Goal: Information Seeking & Learning: Find specific page/section

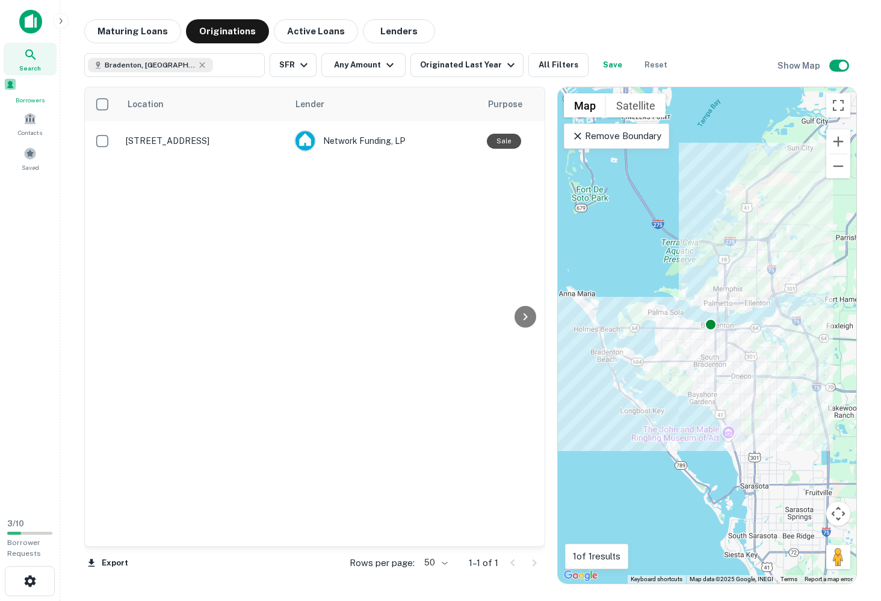
click at [17, 88] on span at bounding box center [10, 84] width 13 height 13
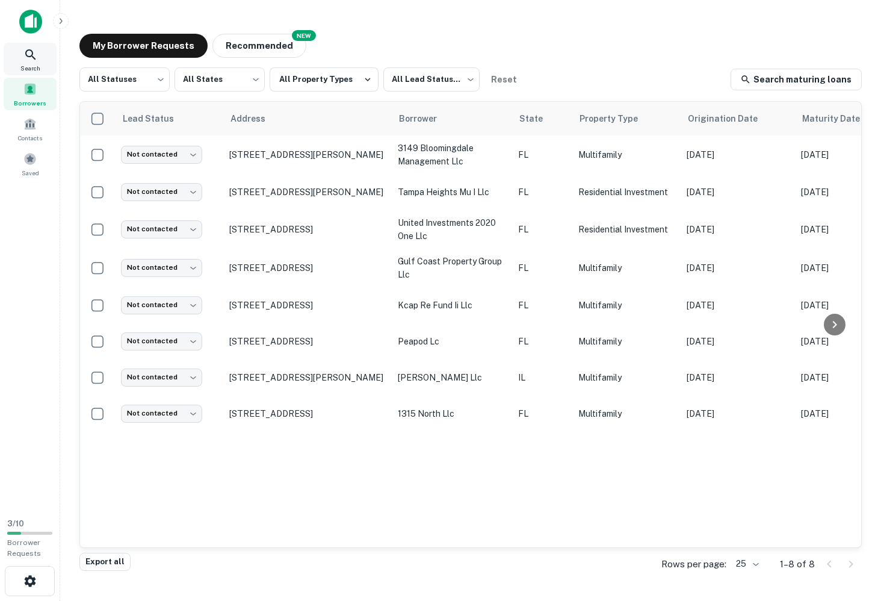
click at [29, 53] on icon at bounding box center [30, 55] width 14 height 14
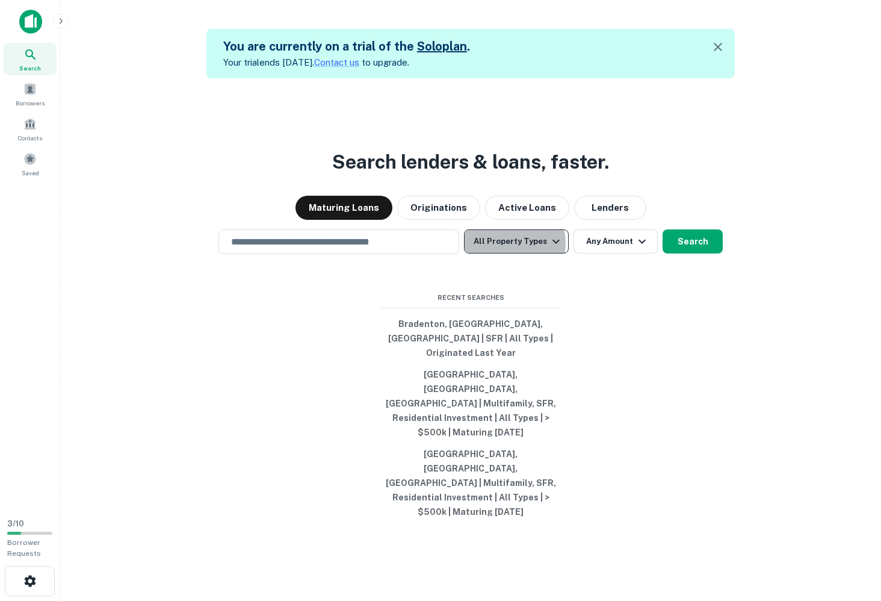
click at [508, 253] on button "All Property Types" at bounding box center [516, 241] width 105 height 24
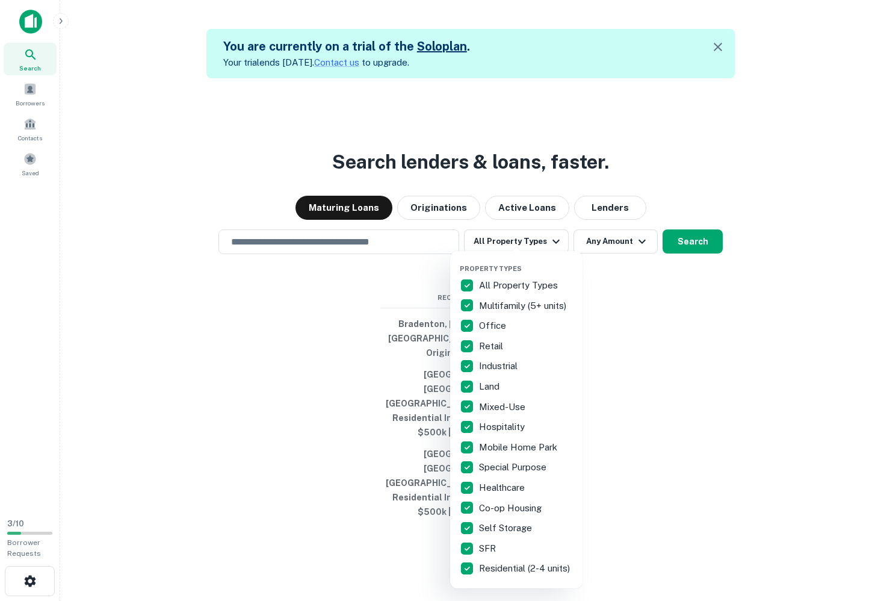
click at [620, 280] on div at bounding box center [440, 300] width 881 height 601
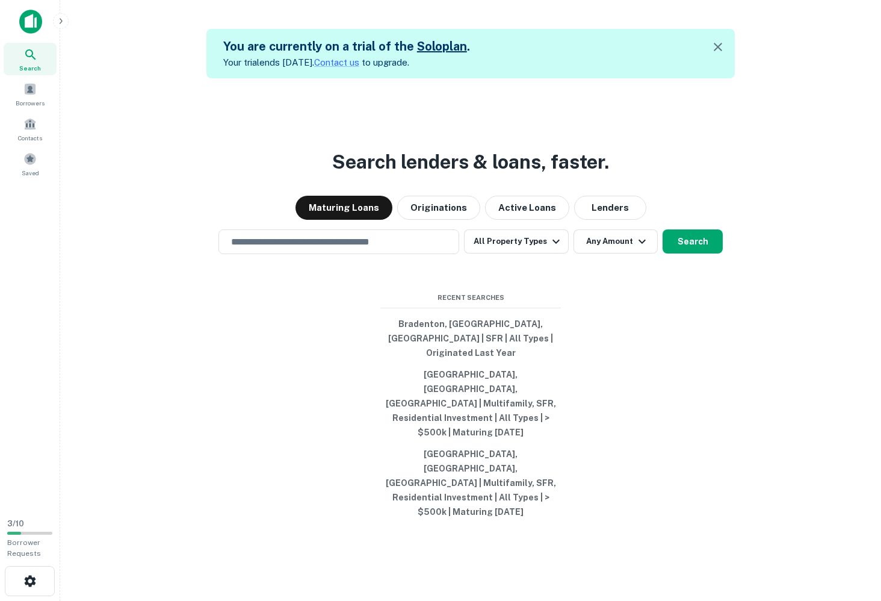
click at [634, 274] on div "Property Types All Property Types Multifamily (5+ units) Office Retail Industri…" at bounding box center [440, 300] width 881 height 601
click at [636, 249] on icon "button" at bounding box center [642, 241] width 14 height 14
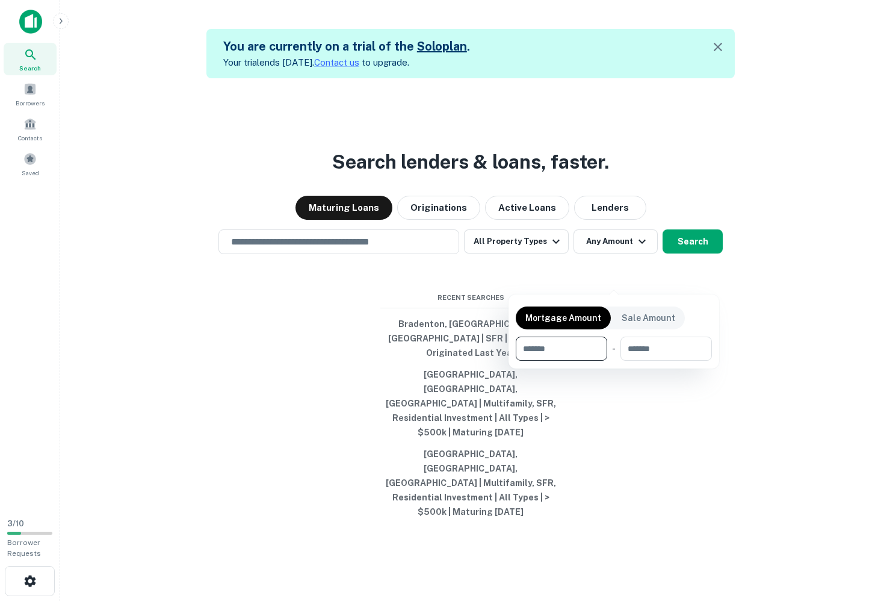
click at [562, 356] on input "number" at bounding box center [557, 348] width 83 height 24
type input "*"
type input "******"
type input "*"
type input "*******"
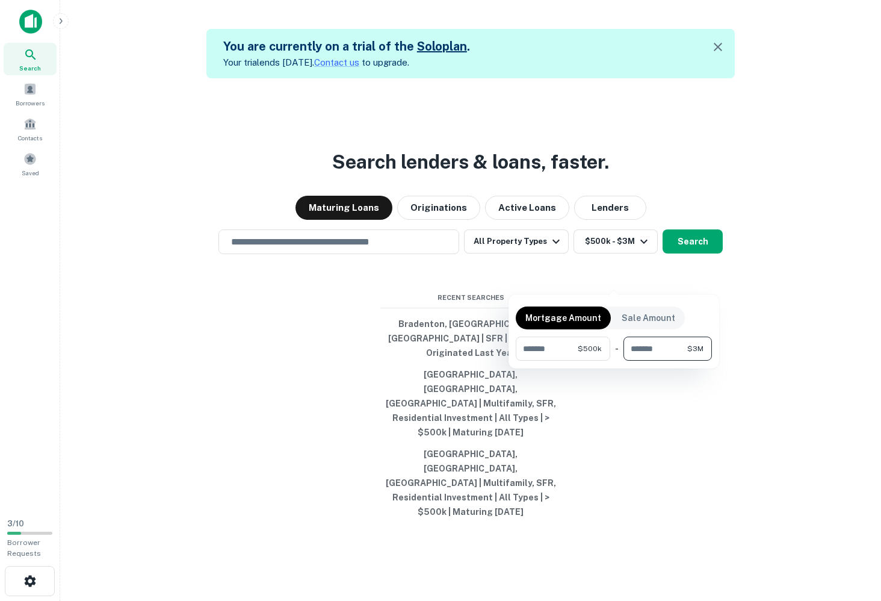
click at [702, 282] on div at bounding box center [440, 300] width 881 height 601
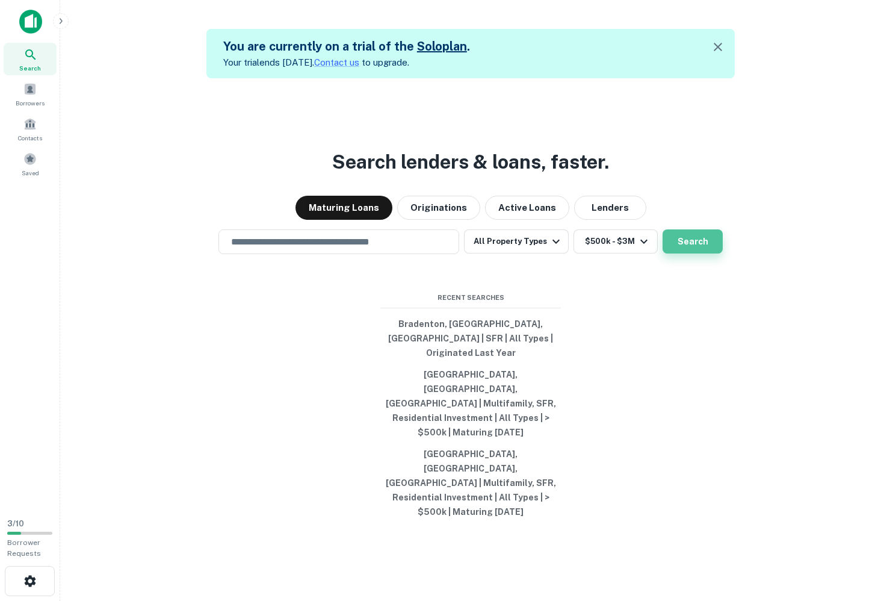
click at [683, 253] on button "Search" at bounding box center [693, 241] width 60 height 24
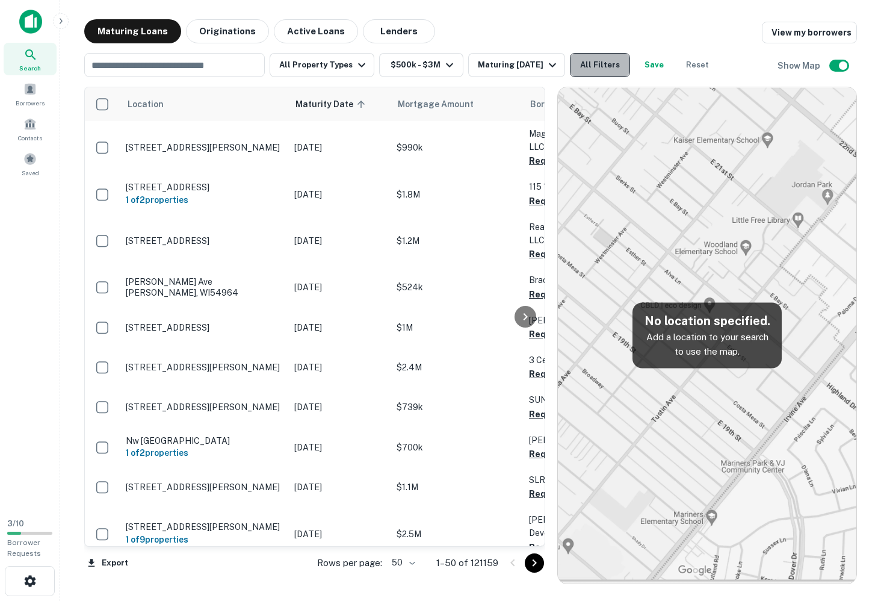
click at [578, 66] on button "All Filters" at bounding box center [600, 65] width 60 height 24
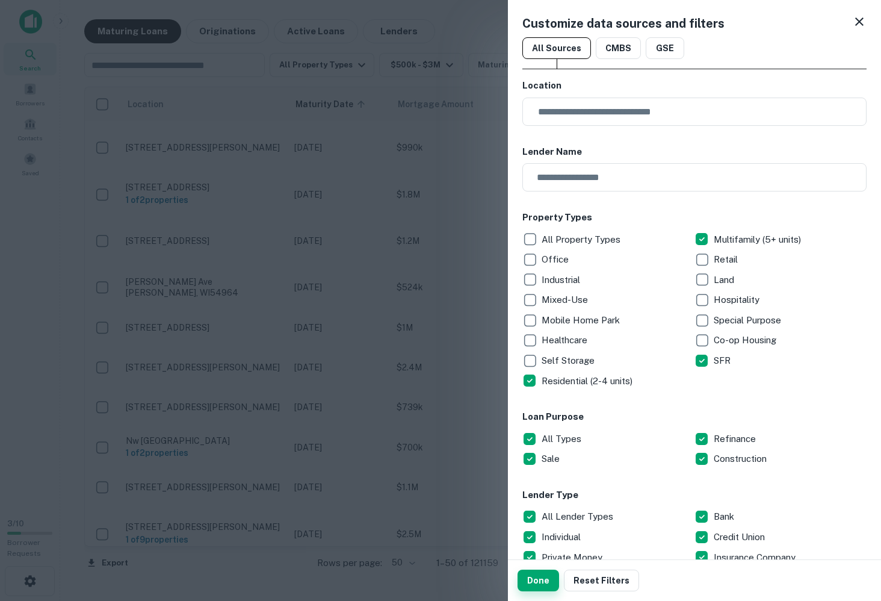
click at [541, 576] on button "Done" at bounding box center [539, 580] width 42 height 22
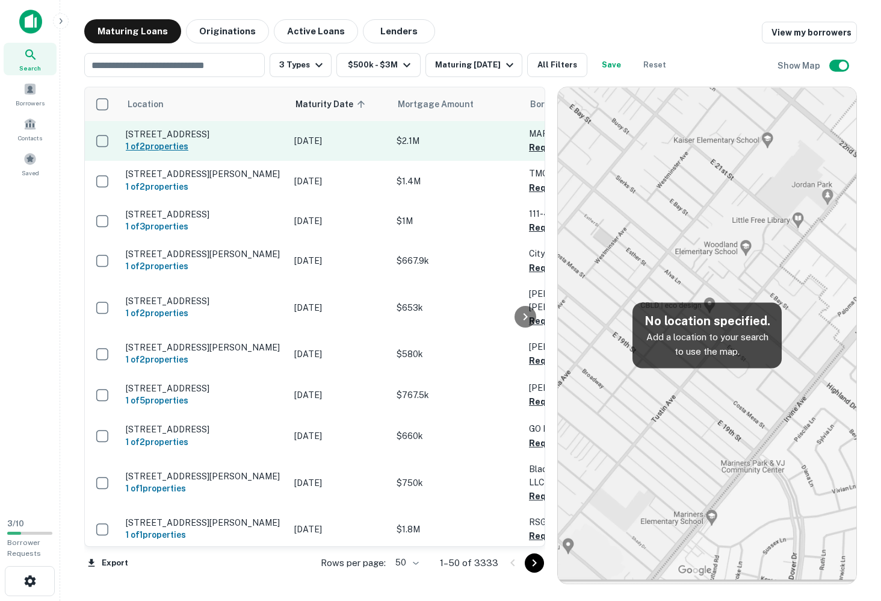
scroll to position [3, 0]
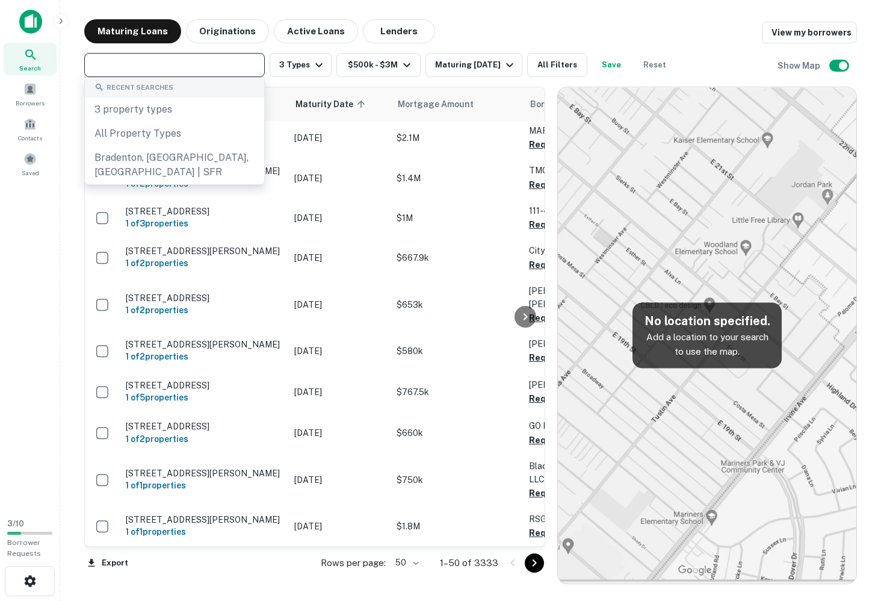
click at [187, 67] on input "text" at bounding box center [174, 65] width 172 height 17
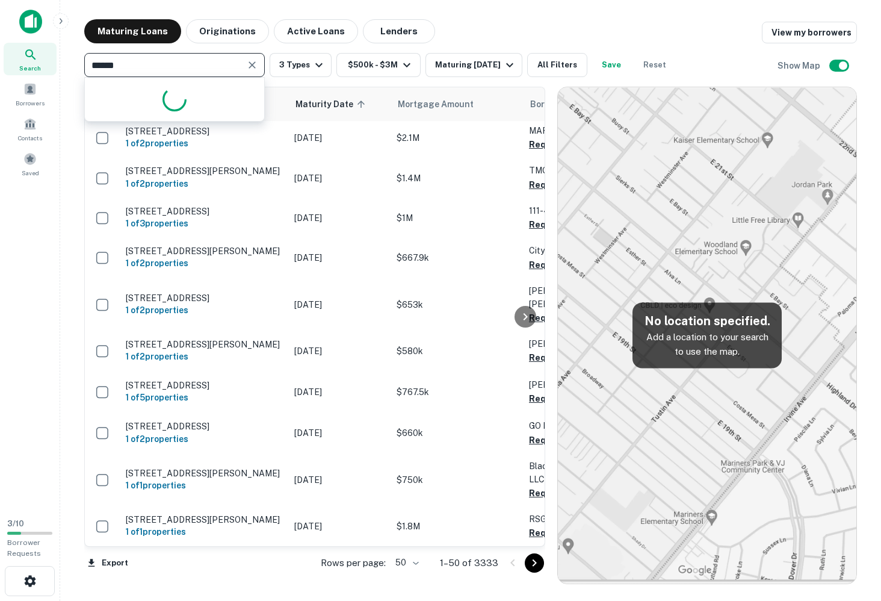
type input "*******"
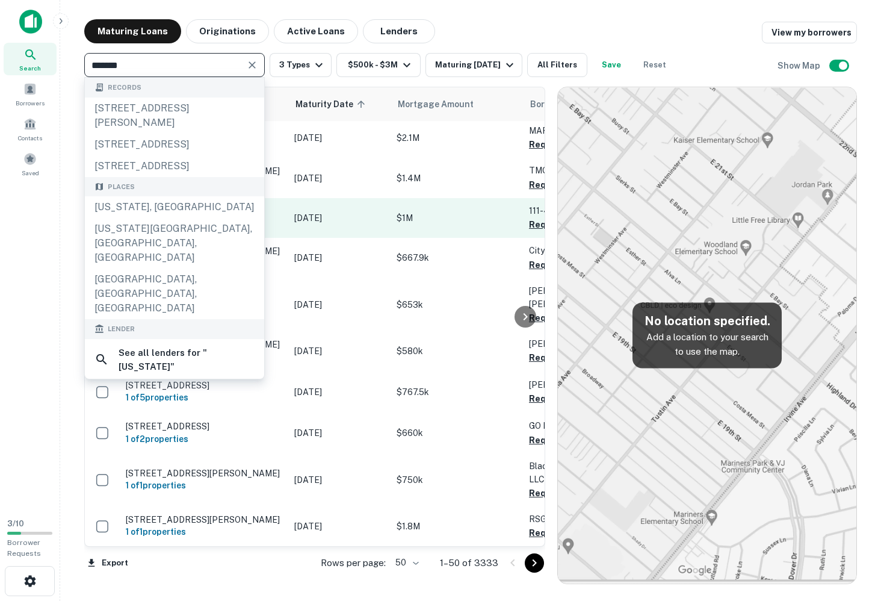
click at [151, 211] on div "Florida, USA" at bounding box center [174, 207] width 179 height 22
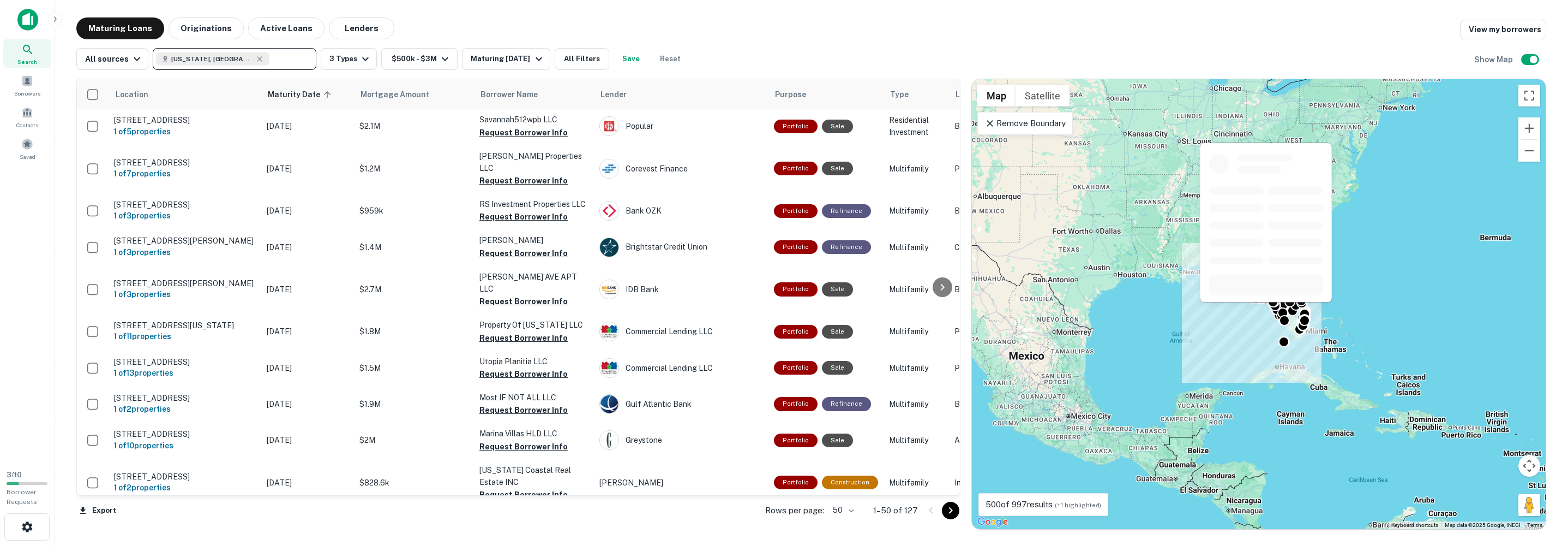
scroll to position [1492, 0]
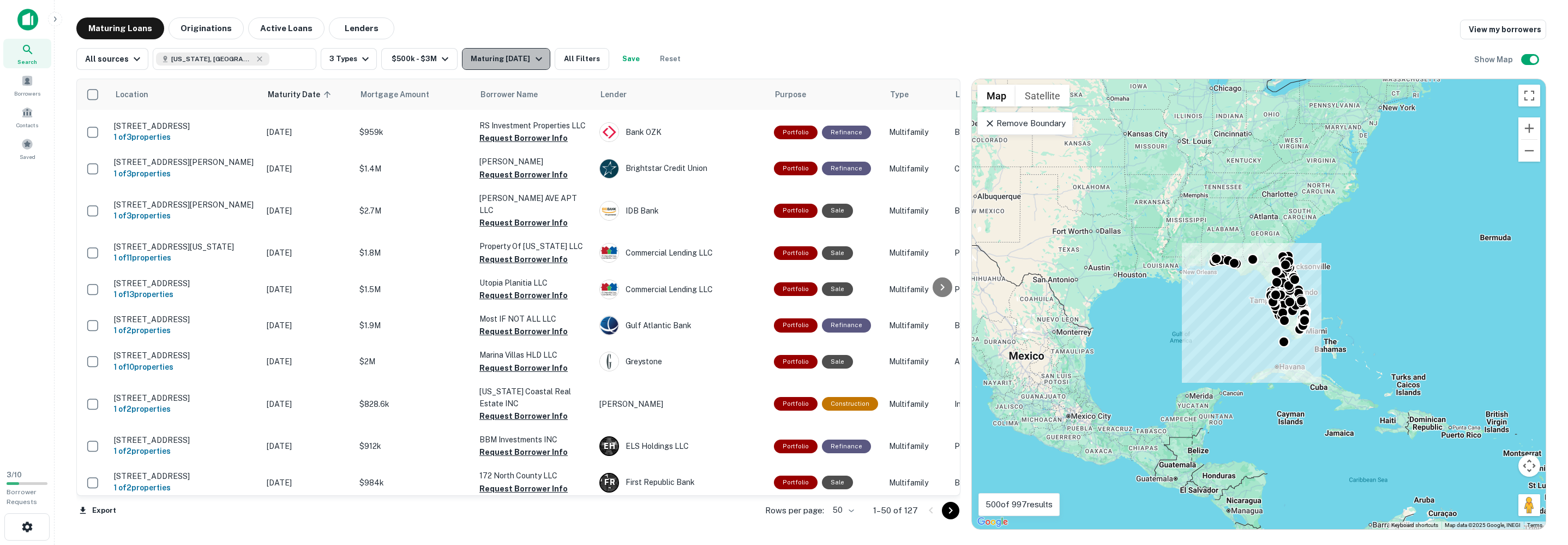
click at [527, 63] on div "Maturing In 1 Year" at bounding box center [508, 59] width 74 height 13
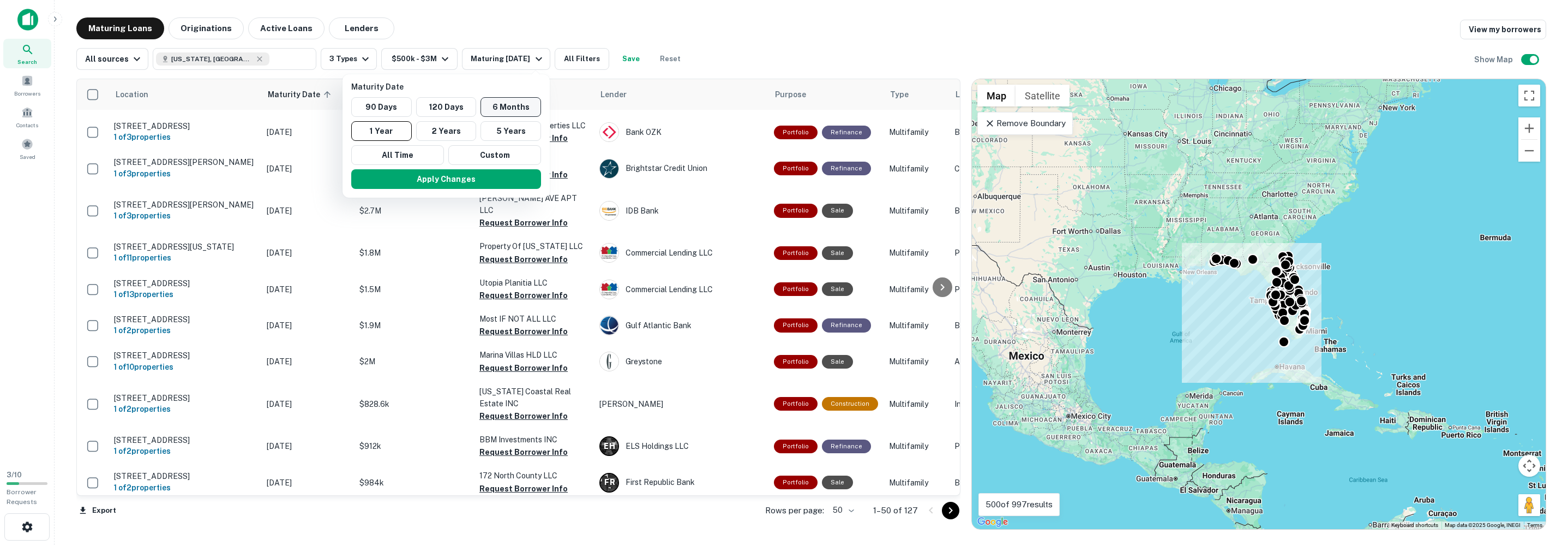
click at [499, 106] on button "6 Months" at bounding box center [510, 107] width 61 height 20
click at [482, 183] on button "Apply Changes" at bounding box center [458, 180] width 189 height 20
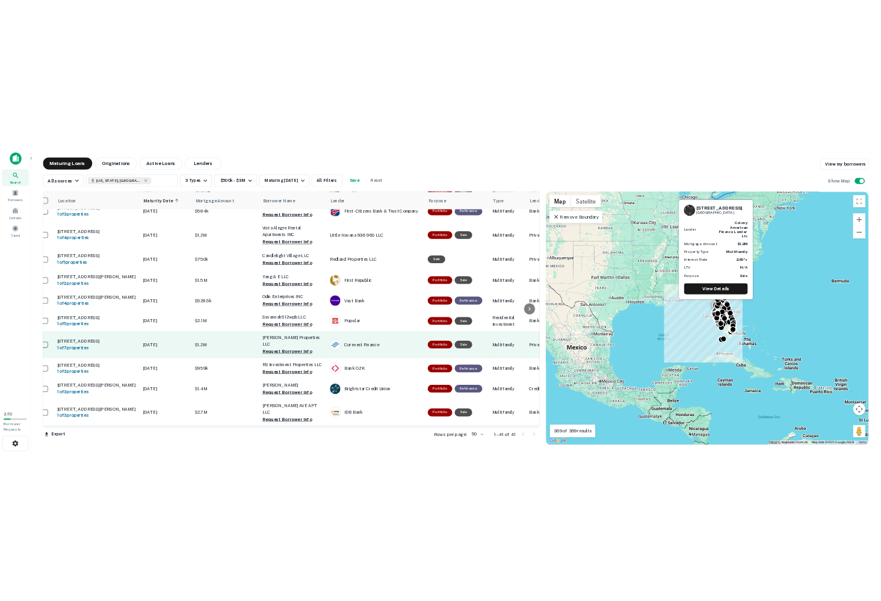
scroll to position [1417, 0]
